Goal: Task Accomplishment & Management: Manage account settings

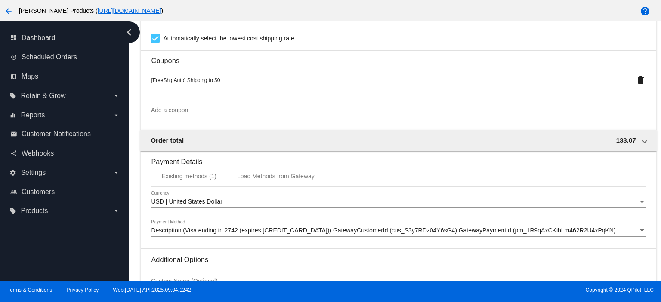
scroll to position [744, 0]
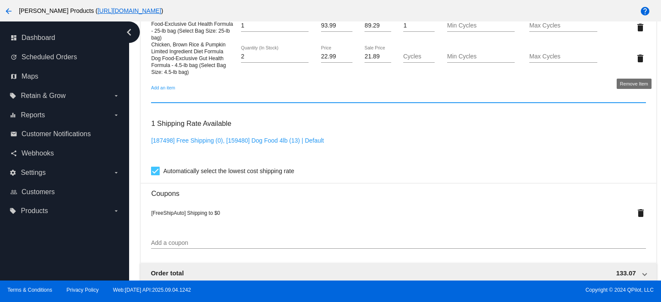
click at [635, 64] on mat-icon "delete" at bounding box center [640, 58] width 10 height 10
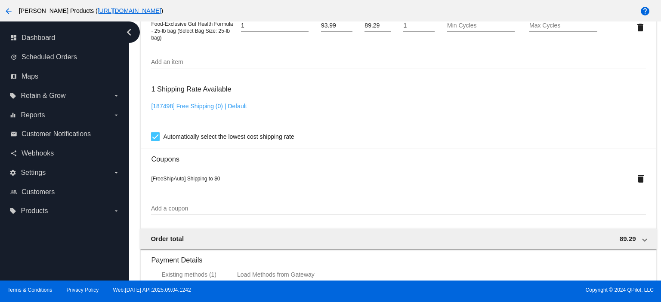
click at [156, 66] on input "Add an item" at bounding box center [398, 62] width 494 height 7
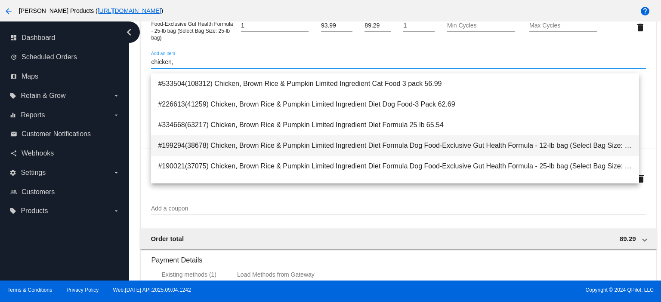
type input "chicken,"
click at [428, 151] on span "#199294(38678) Chicken, Brown Rice & Pumpkin Limited Ingredient Diet Formula Do…" at bounding box center [395, 145] width 474 height 21
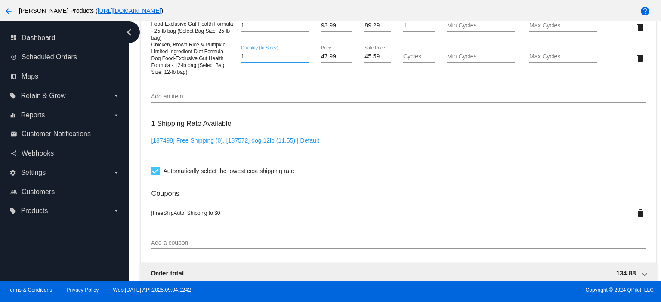
drag, startPoint x: 244, startPoint y: 63, endPoint x: 239, endPoint y: 63, distance: 5.2
click at [241, 60] on input "1" at bounding box center [275, 56] width 68 height 7
type input "2"
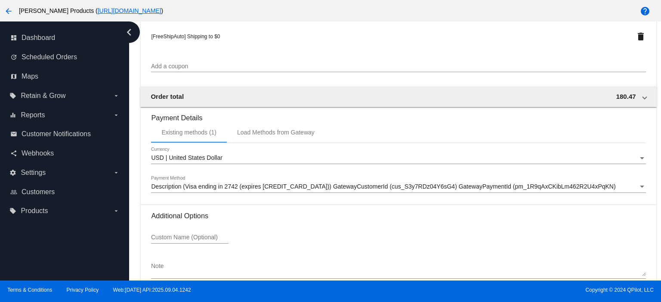
scroll to position [974, 0]
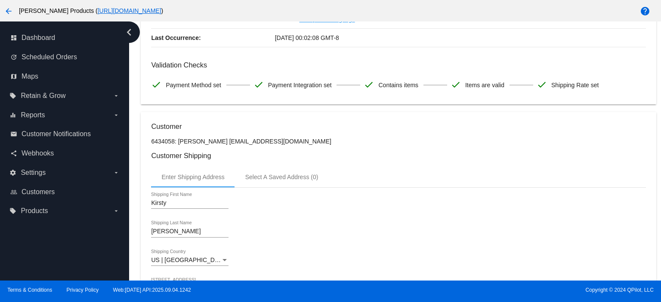
scroll to position [0, 0]
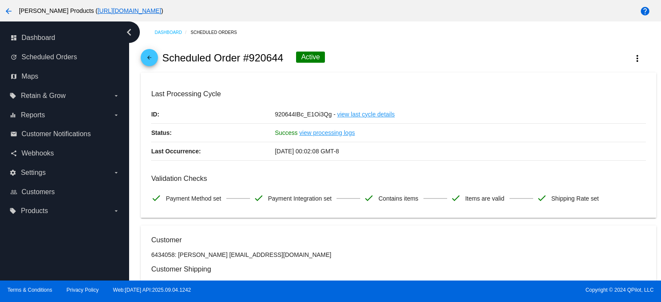
click at [149, 58] on mat-icon "arrow_back" at bounding box center [149, 60] width 10 height 10
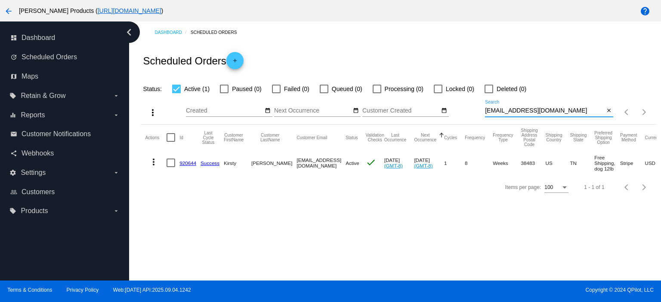
drag, startPoint x: 558, startPoint y: 113, endPoint x: 478, endPoint y: 115, distance: 80.0
click at [478, 115] on div "more_vert Sep Jan Feb Mar [DATE]" at bounding box center [398, 109] width 515 height 31
paste input "brianborncamp"
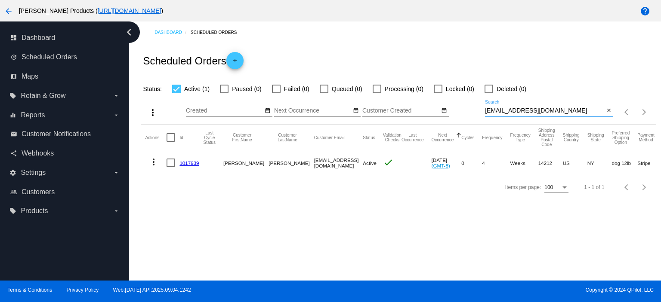
type input "[EMAIL_ADDRESS][DOMAIN_NAME]"
click at [192, 163] on link "1017939" at bounding box center [188, 163] width 19 height 6
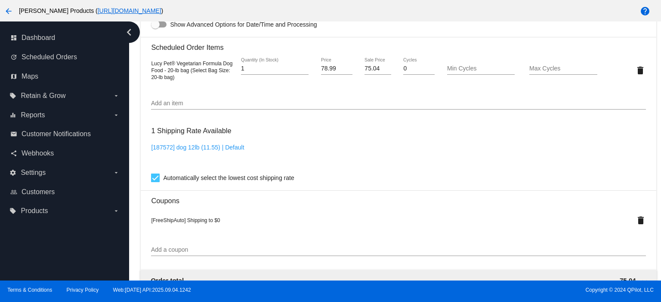
scroll to position [573, 0]
